Goal: Transaction & Acquisition: Purchase product/service

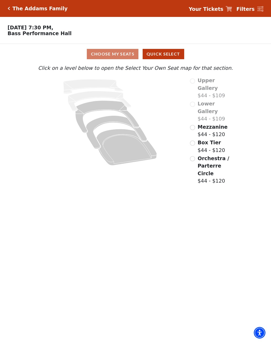
click at [132, 158] on icon "Orchestra / Parterre Circle - Seats Available: 120" at bounding box center [126, 147] width 61 height 37
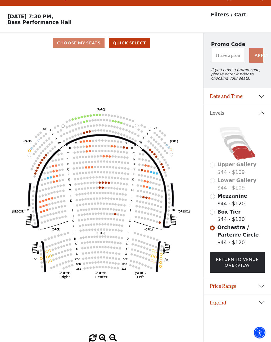
scroll to position [12, 0]
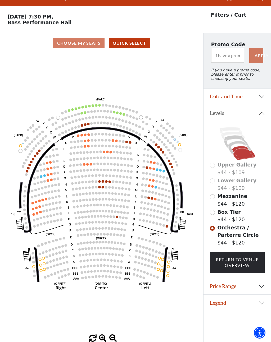
click at [176, 166] on circle at bounding box center [177, 165] width 2 height 2
click at [171, 164] on circle at bounding box center [170, 164] width 2 height 2
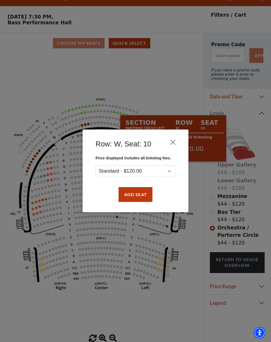
click at [200, 173] on div "Row: W, Seat: 10 Price displayed includes all ticketing fees. Standard - $120.0…" at bounding box center [135, 171] width 271 height 342
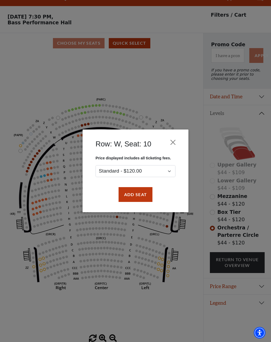
click at [177, 144] on button "Close" at bounding box center [173, 143] width 10 height 10
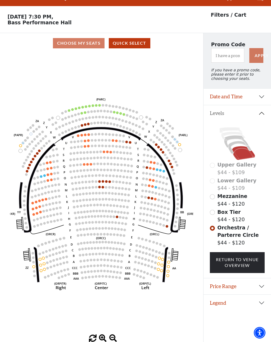
click at [168, 221] on circle at bounding box center [167, 220] width 2 height 2
click at [166, 227] on circle at bounding box center [167, 226] width 2 height 2
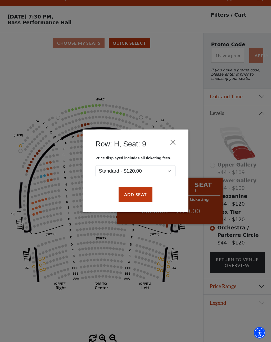
click at [170, 147] on button "Close" at bounding box center [173, 143] width 10 height 10
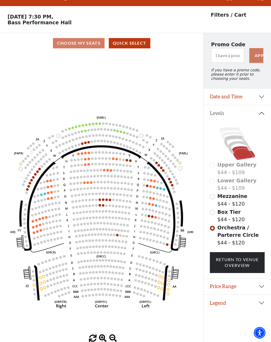
click at [258, 99] on button "Date and Time" at bounding box center [237, 97] width 67 height 16
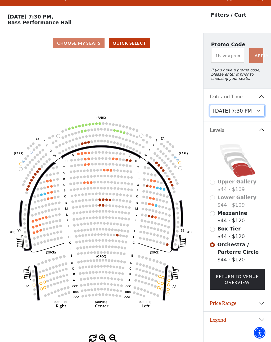
click at [256, 112] on select "[DATE] 7:30 PM [DATE] 1:30 PM [DATE] 7:30 PM [DATE] 1:30 PM [DATE] 6:30 PM" at bounding box center [237, 111] width 55 height 12
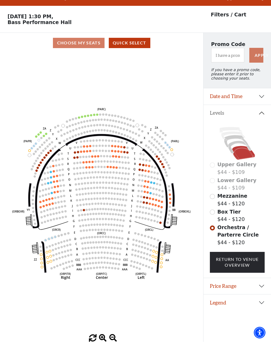
scroll to position [12, 0]
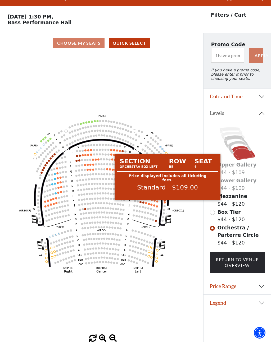
click at [165, 204] on circle at bounding box center [165, 203] width 2 height 2
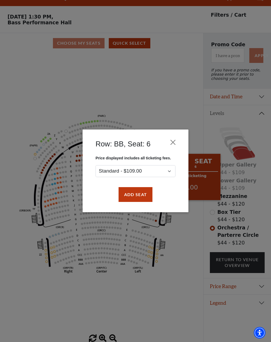
click at [174, 142] on button "Close" at bounding box center [173, 143] width 10 height 10
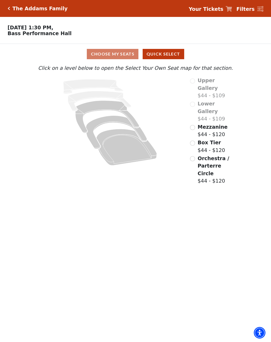
click at [135, 162] on icon "Orchestra / Parterre Circle - Seats Available: 159" at bounding box center [126, 147] width 61 height 37
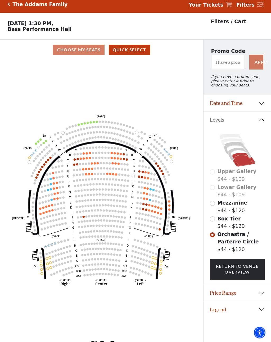
scroll to position [11, 0]
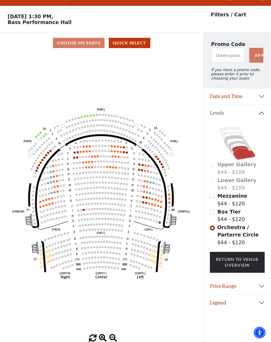
click at [169, 204] on circle at bounding box center [169, 203] width 2 height 2
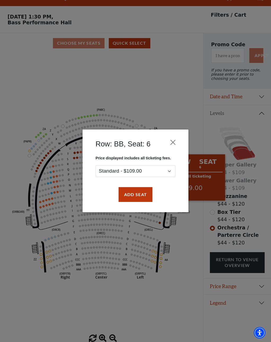
click at [176, 143] on button "Close" at bounding box center [173, 143] width 10 height 10
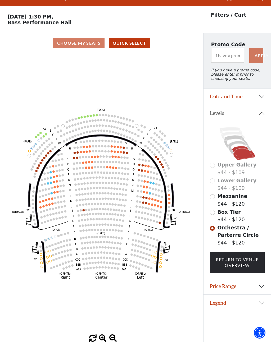
click at [174, 142] on button "Close" at bounding box center [176, 139] width 11 height 11
click at [169, 191] on circle at bounding box center [169, 190] width 2 height 2
click at [168, 195] on circle at bounding box center [169, 195] width 2 height 2
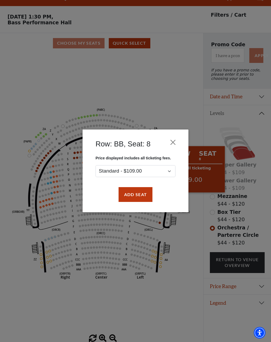
click at [174, 143] on button "Close" at bounding box center [173, 143] width 10 height 10
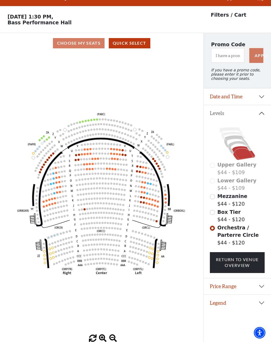
click at [169, 204] on icon at bounding box center [168, 195] width 3 height 22
click at [168, 203] on icon at bounding box center [168, 195] width 3 height 22
click at [169, 204] on icon at bounding box center [168, 195] width 3 height 22
click at [166, 205] on icon "Left (ORPITL) Right (ORPITR) Center (ORPITC) ZZ AA YY BB ZA ZA (ORCL) (ORCR) (O…" at bounding box center [101, 194] width 183 height 282
click at [166, 203] on circle at bounding box center [166, 203] width 2 height 2
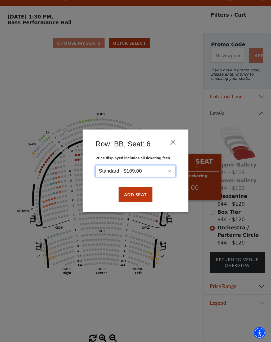
click at [169, 171] on select "Standard - $109.00" at bounding box center [136, 172] width 80 height 12
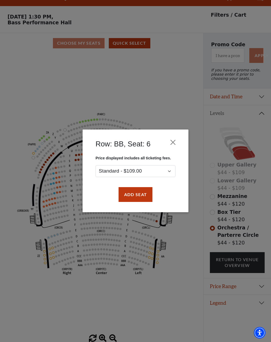
click at [180, 140] on div "Row: BB, Seat: 6" at bounding box center [136, 145] width 90 height 21
click at [176, 142] on button "Close" at bounding box center [173, 143] width 10 height 10
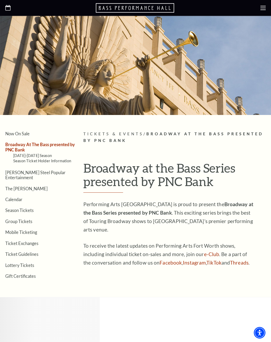
click at [21, 159] on link "Season Ticket Holder Information" at bounding box center [42, 161] width 58 height 4
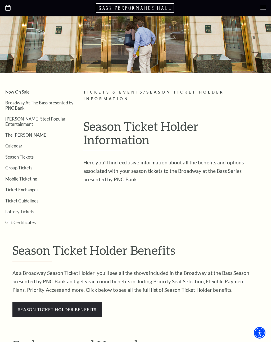
scroll to position [40, 0]
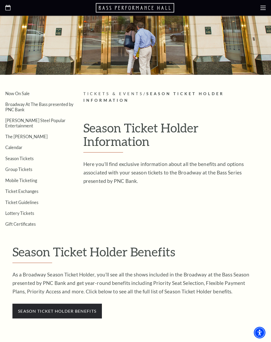
click at [12, 156] on link "Season Tickets" at bounding box center [19, 158] width 28 height 5
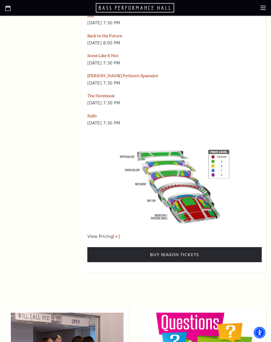
scroll to position [765, 0]
click at [232, 247] on link "Buy Season Tickets" at bounding box center [174, 254] width 174 height 15
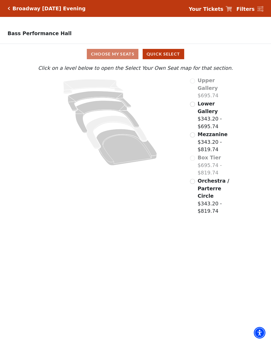
click at [205, 178] on span "Orchestra / Parterre Circle" at bounding box center [213, 188] width 31 height 21
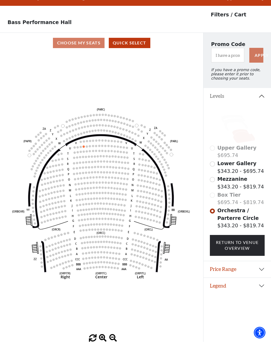
scroll to position [12, 0]
